Goal: Task Accomplishment & Management: Use online tool/utility

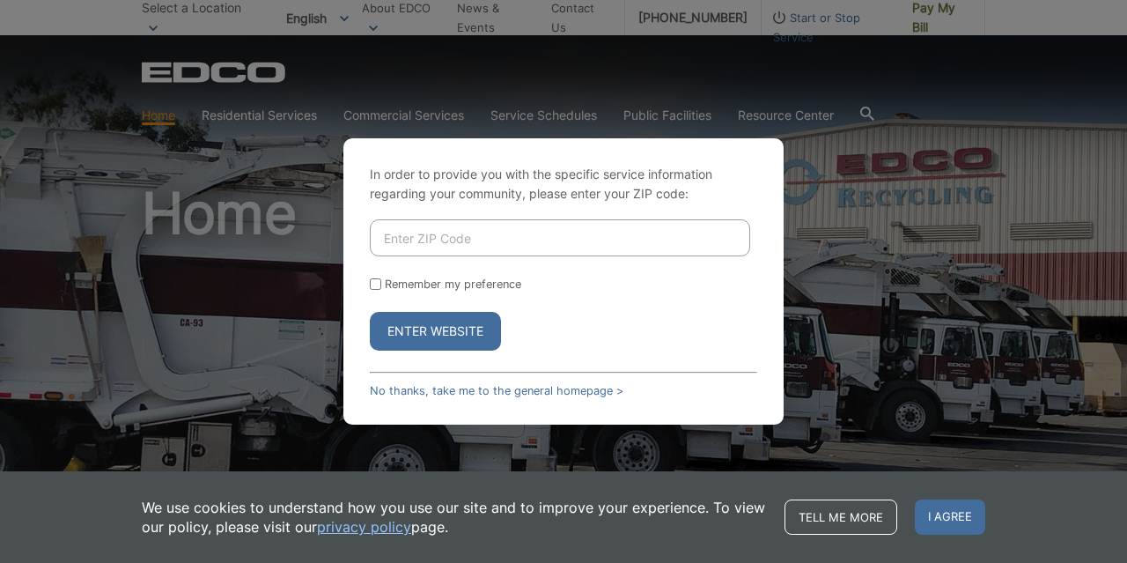
click at [475, 231] on input "Enter ZIP Code" at bounding box center [560, 237] width 380 height 37
type input "92028"
click at [370, 312] on button "Enter Website" at bounding box center [435, 331] width 131 height 39
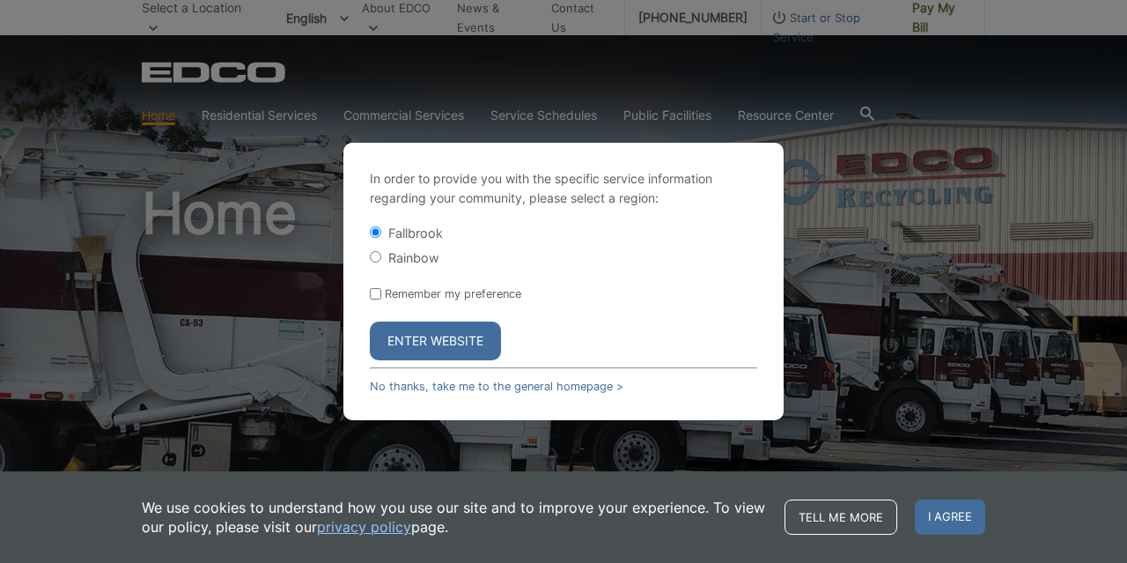
click at [402, 345] on button "Enter Website" at bounding box center [435, 340] width 131 height 39
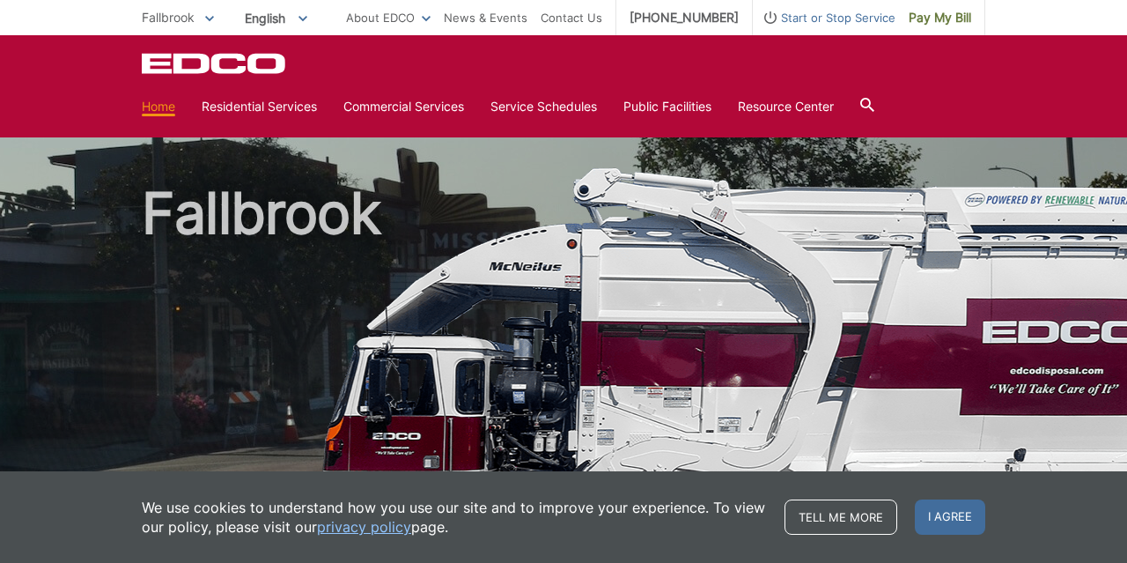
scroll to position [601, 0]
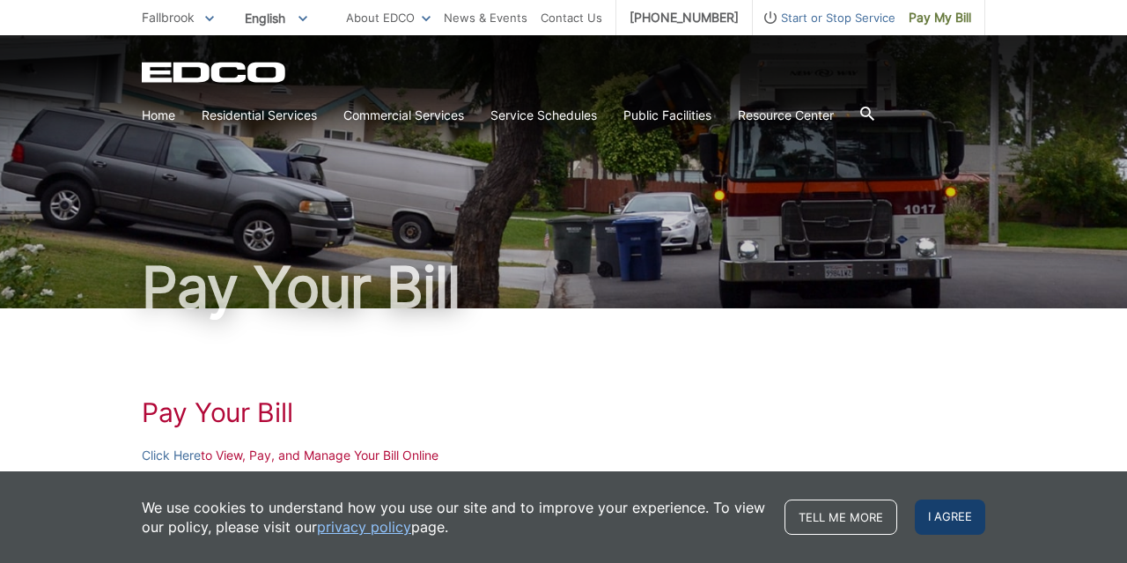
click at [947, 526] on span "I agree" at bounding box center [950, 516] width 70 height 35
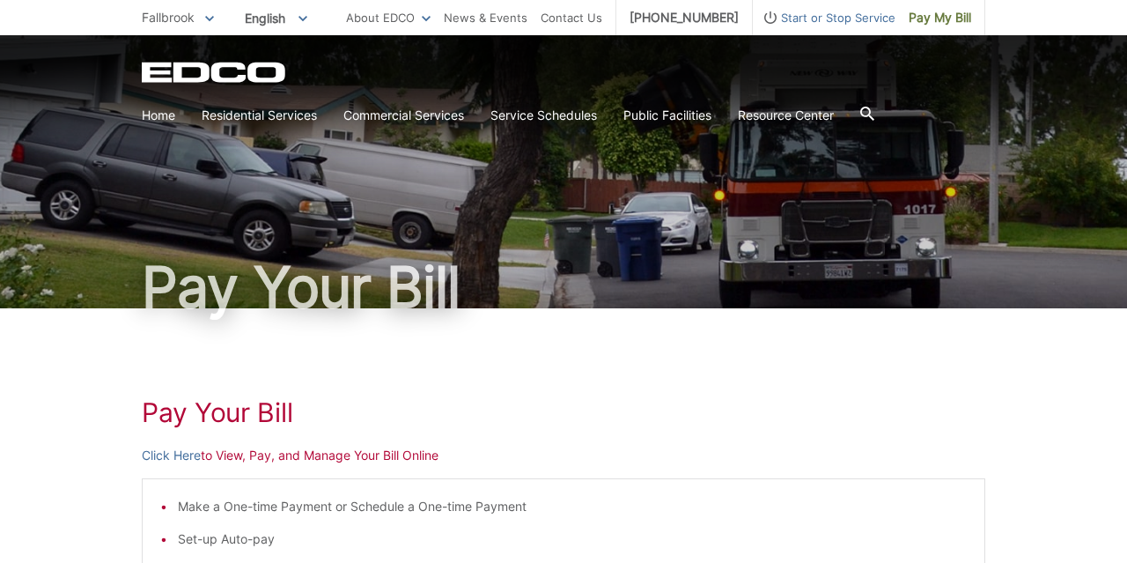
click at [947, 526] on ul "Make a One-time Payment or Schedule a One-time Payment Set-up Auto-pay Manage S…" at bounding box center [563, 572] width 807 height 150
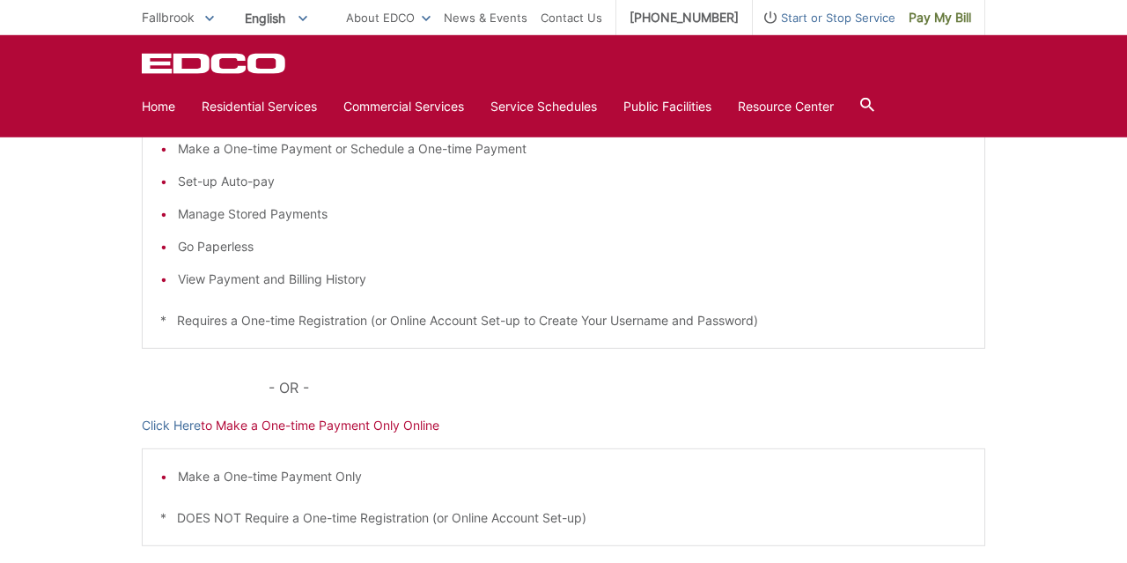
scroll to position [461, 0]
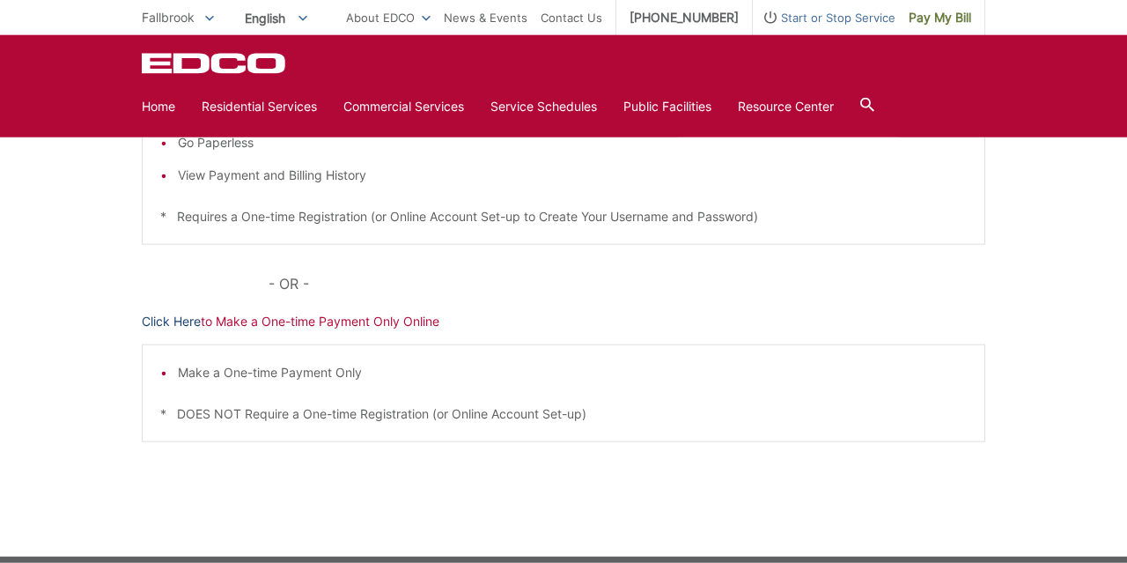
click at [186, 321] on link "Click Here" at bounding box center [171, 321] width 59 height 19
